Goal: Browse casually

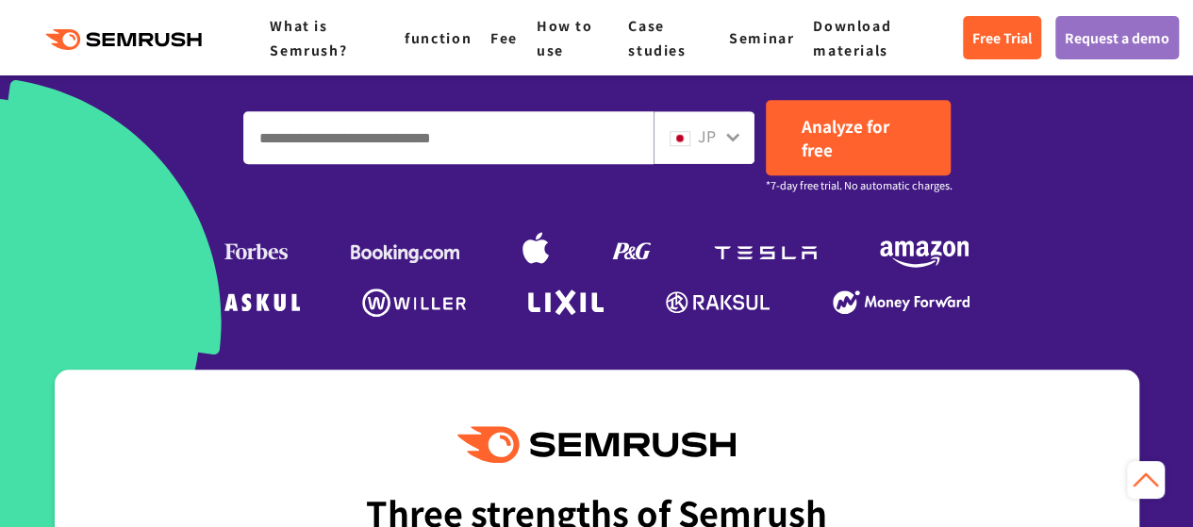
scroll to position [566, 0]
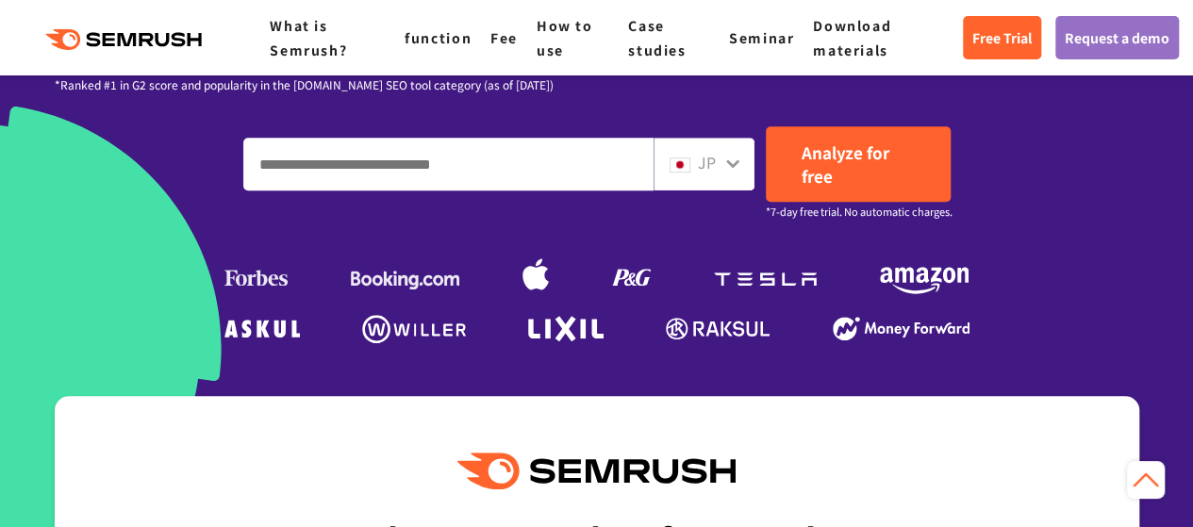
click at [743, 161] on div "JP" at bounding box center [704, 164] width 101 height 53
click at [734, 164] on icon at bounding box center [732, 163] width 13 height 8
click at [692, 160] on div "JP" at bounding box center [700, 163] width 60 height 25
click at [445, 167] on input "Enter a domain, keyword or URL" at bounding box center [448, 164] width 408 height 51
click at [736, 167] on icon at bounding box center [732, 163] width 15 height 15
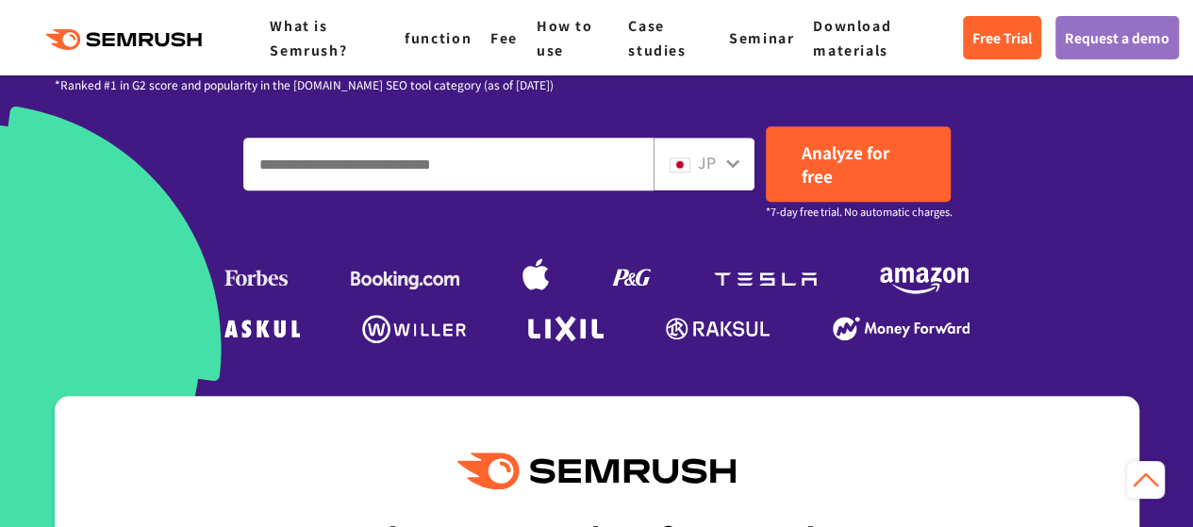
click at [434, 180] on input "Enter a domain, keyword or URL" at bounding box center [448, 164] width 408 height 51
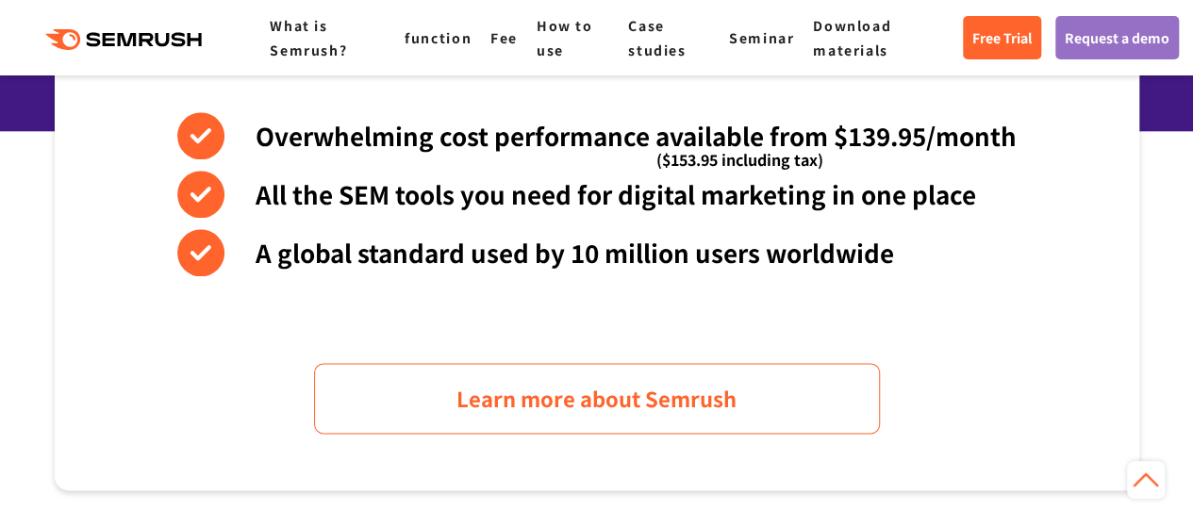
scroll to position [1037, 0]
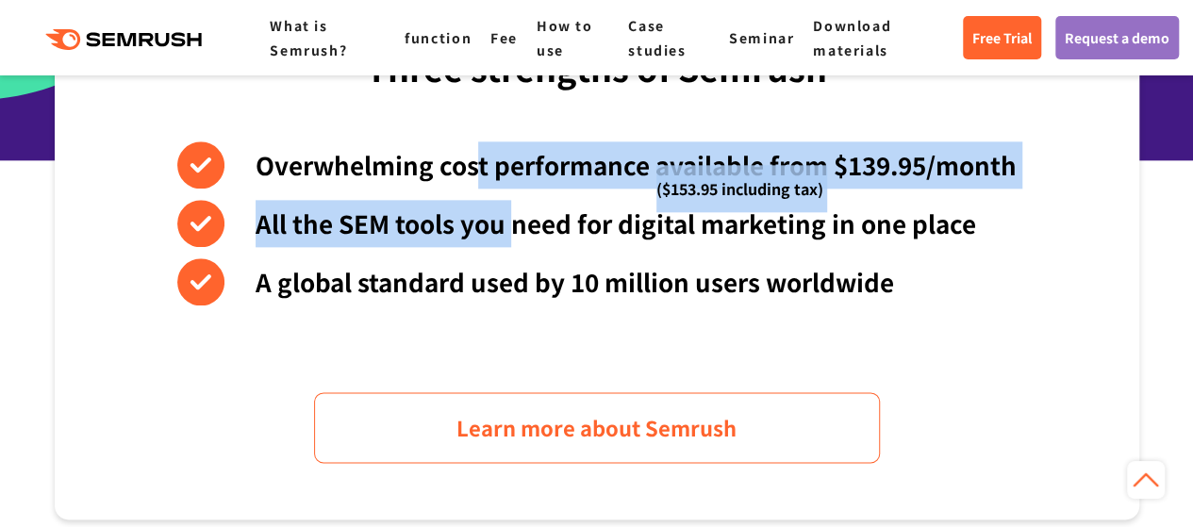
drag, startPoint x: 477, startPoint y: 163, endPoint x: 507, endPoint y: 223, distance: 66.6
click at [507, 223] on div "Overwhelming cost performance available from $139.95/month ($153.95 including t…" at bounding box center [596, 223] width 839 height 164
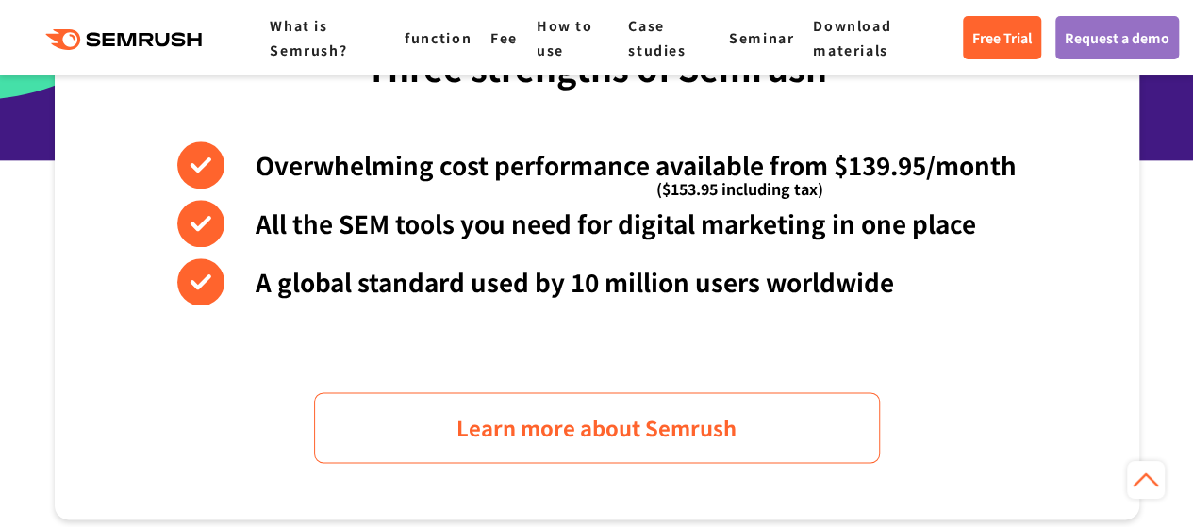
click at [631, 279] on font "A global standard used by 10 million users worldwide" at bounding box center [575, 281] width 638 height 35
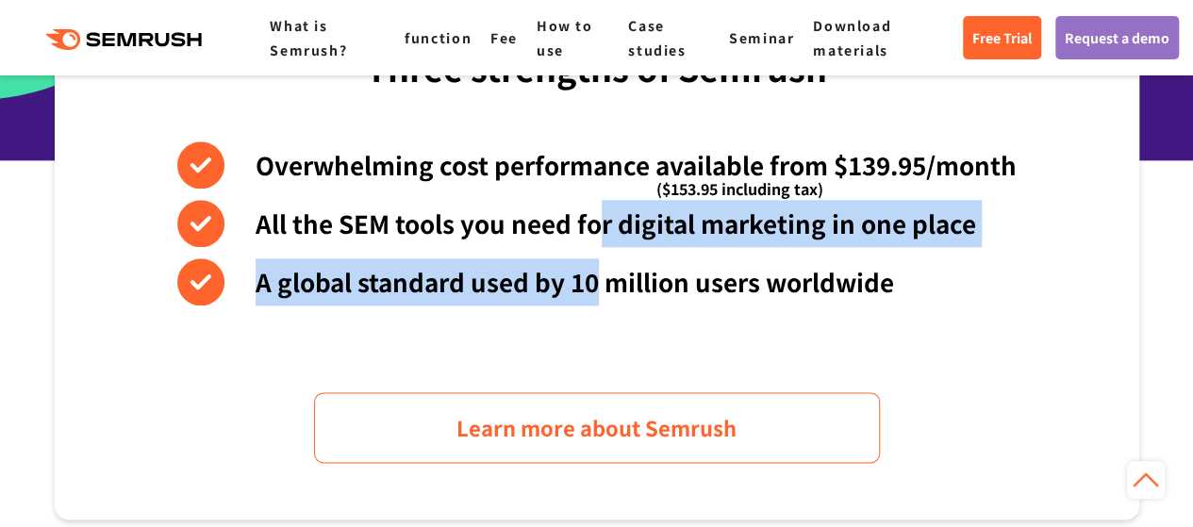
drag, startPoint x: 604, startPoint y: 218, endPoint x: 594, endPoint y: 274, distance: 57.4
click at [594, 274] on div "Overwhelming cost performance available from $139.95/month ($153.95 including t…" at bounding box center [596, 223] width 839 height 164
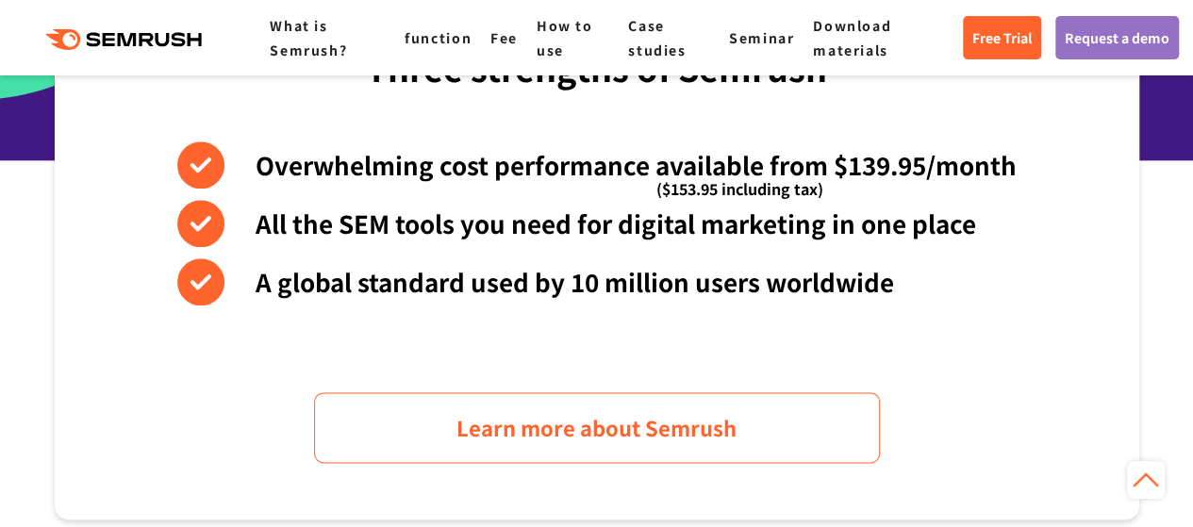
click at [995, 299] on li "A global standard used by 10 million users worldwide" at bounding box center [596, 281] width 839 height 47
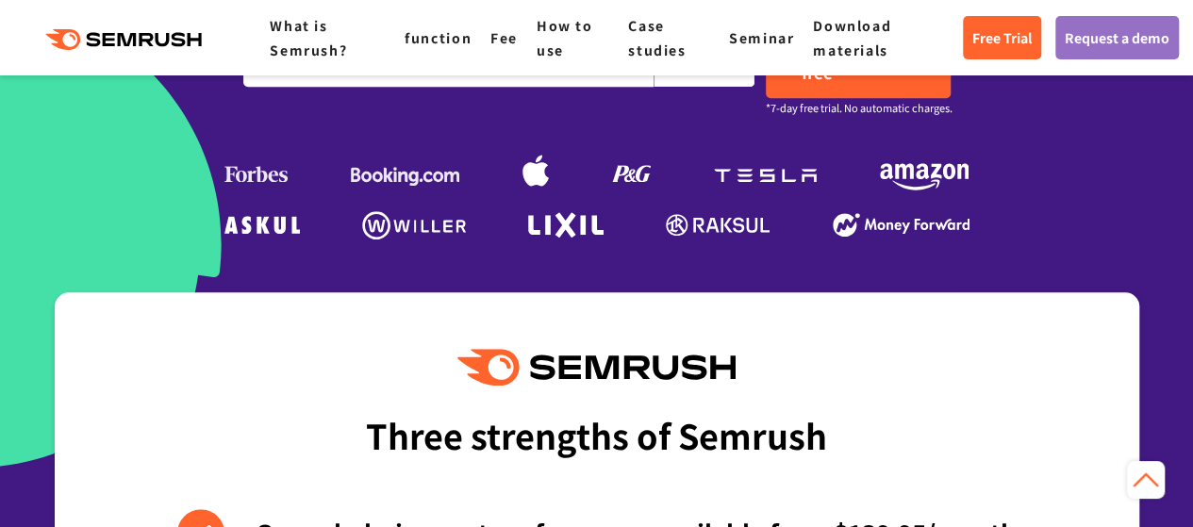
scroll to position [566, 0]
